Goal: Information Seeking & Learning: Stay updated

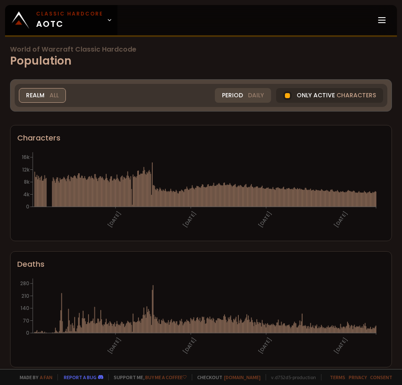
click at [56, 96] on span "All" at bounding box center [53, 95] width 9 height 9
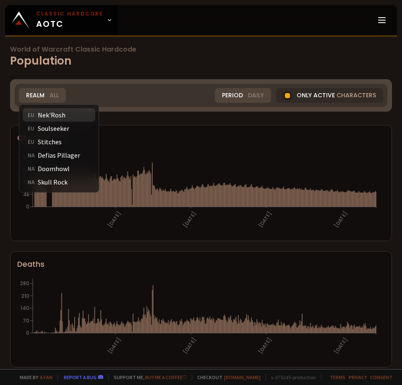
click at [77, 118] on div "EU Nek'Rosh" at bounding box center [59, 114] width 73 height 13
click at [62, 115] on div "World of Warcraft Classic Hardcode Population Realm All All Nek'Rosh EU Soulsee…" at bounding box center [201, 184] width 402 height 369
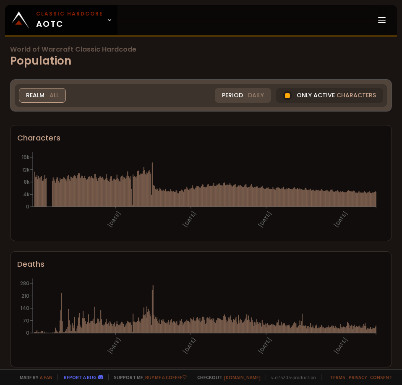
click at [38, 95] on div "Realm All" at bounding box center [42, 95] width 47 height 15
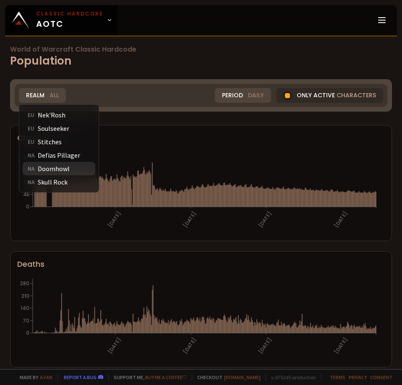
click at [66, 165] on div "NA Doomhowl" at bounding box center [59, 168] width 73 height 13
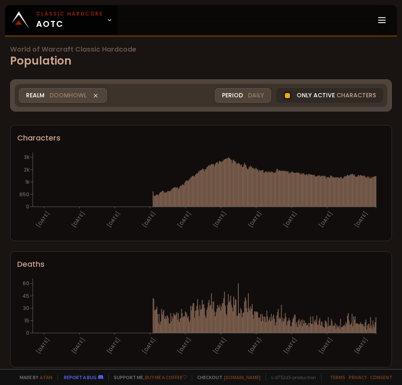
click at [47, 99] on div "Realm Doomhowl" at bounding box center [63, 95] width 88 height 15
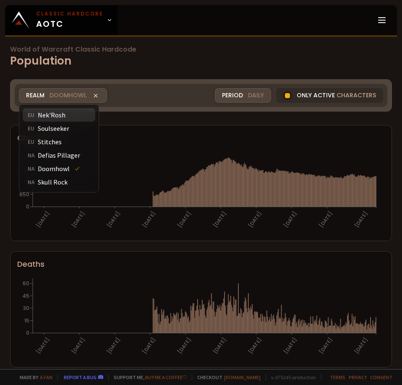
click at [56, 114] on div "EU Nek'Rosh" at bounding box center [59, 114] width 73 height 13
